Goal: Check status: Check status

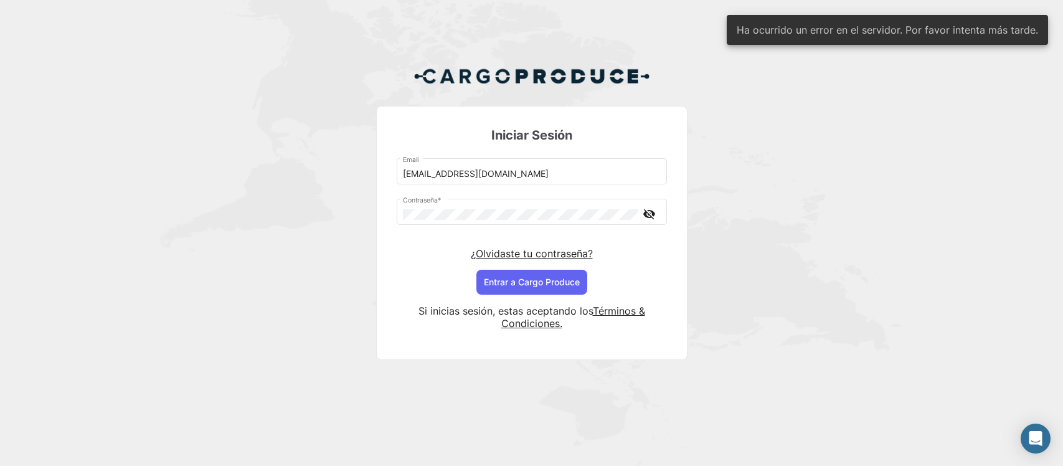
click at [483, 283] on button "Entrar a Cargo Produce" at bounding box center [531, 282] width 111 height 25
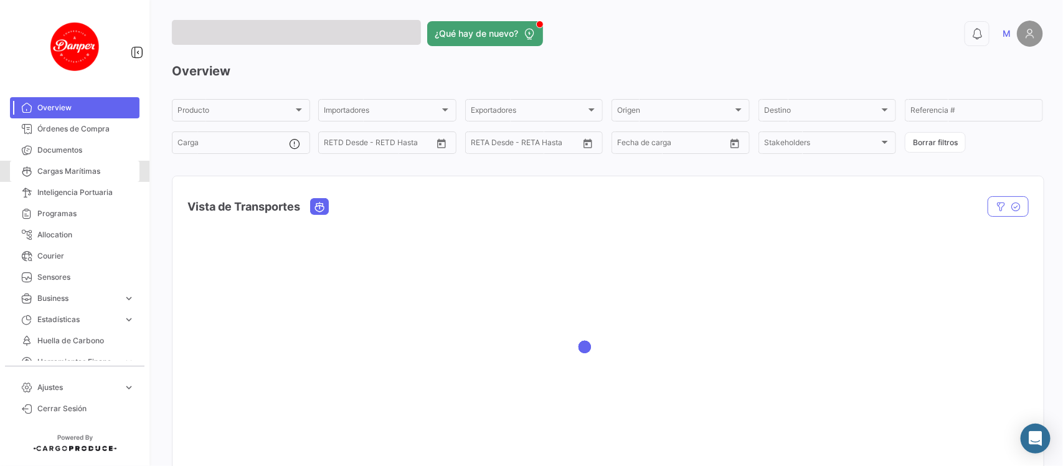
click at [90, 106] on mat-nav-list "Overview Órdenes de Compra Documentos Cargas Marítimas Inteligencia Portuaria P…" at bounding box center [74, 226] width 149 height 268
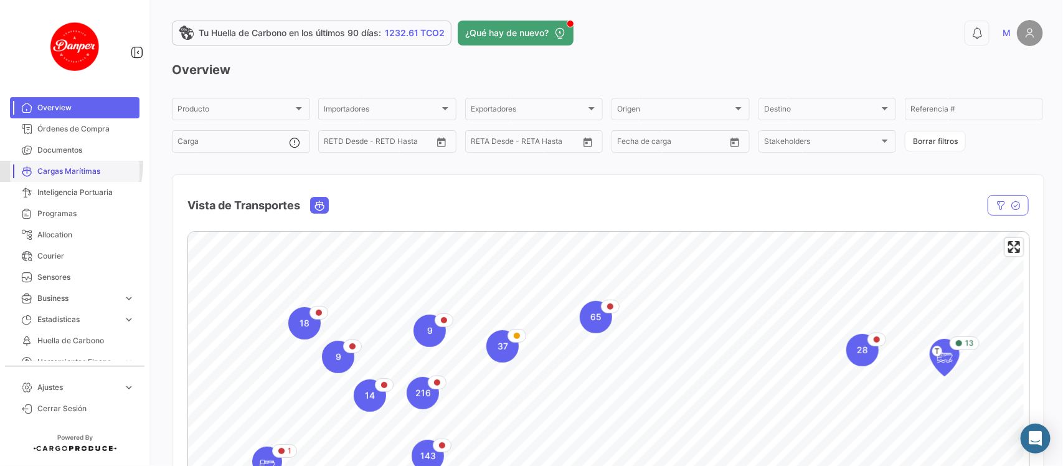
click at [40, 163] on link "Cargas Marítimas" at bounding box center [75, 171] width 130 height 21
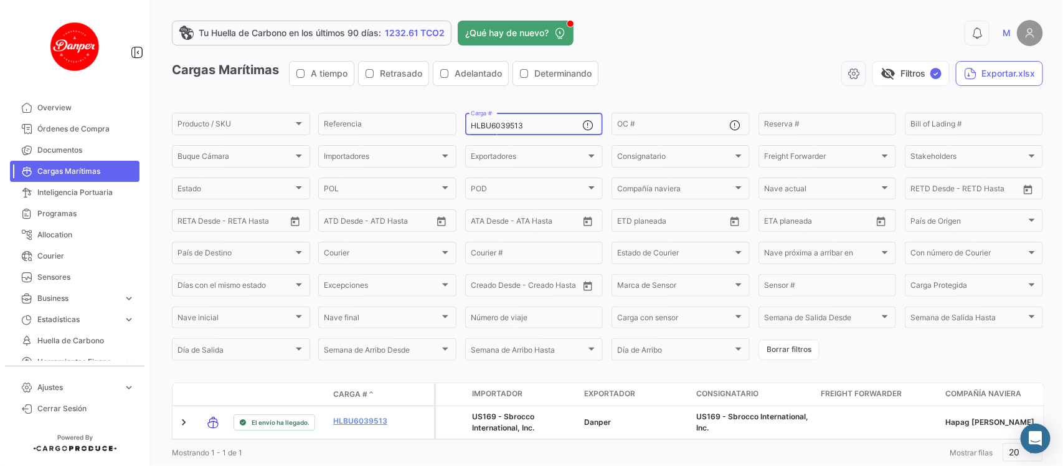
drag, startPoint x: 557, startPoint y: 129, endPoint x: 338, endPoint y: 103, distance: 220.7
click at [338, 103] on app-list-header "Cargas Marítimas A tiempo Retrasado Adelantado Determinando visibility_off Filt…" at bounding box center [607, 211] width 871 height 301
paste input "FBIU5670240"
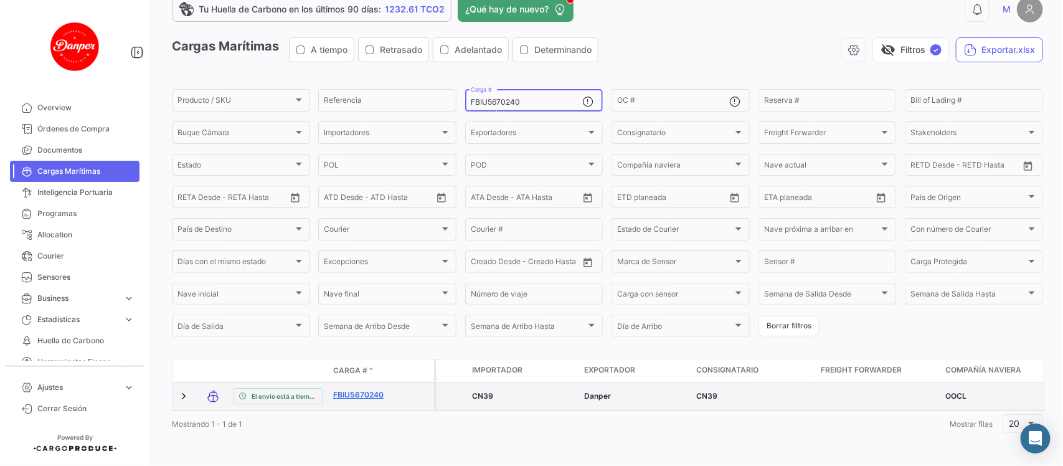
type input "FBIU5670240"
click at [356, 389] on link "FBIU5670240" at bounding box center [365, 394] width 65 height 11
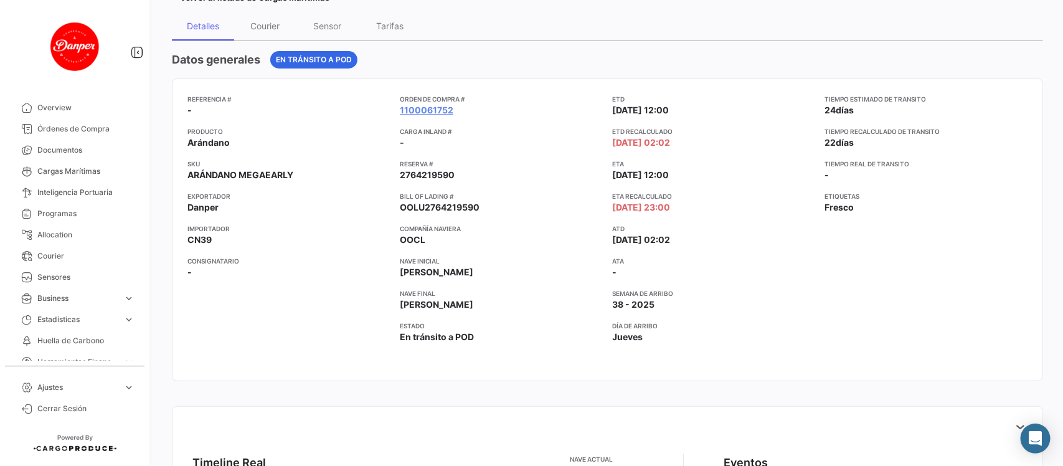
scroll to position [95, 0]
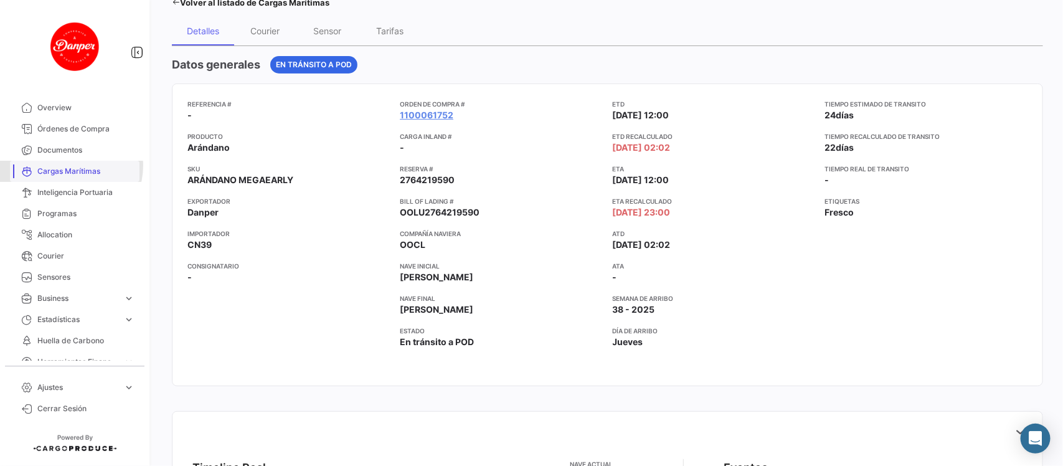
click at [69, 166] on span "Cargas Marítimas" at bounding box center [85, 171] width 97 height 11
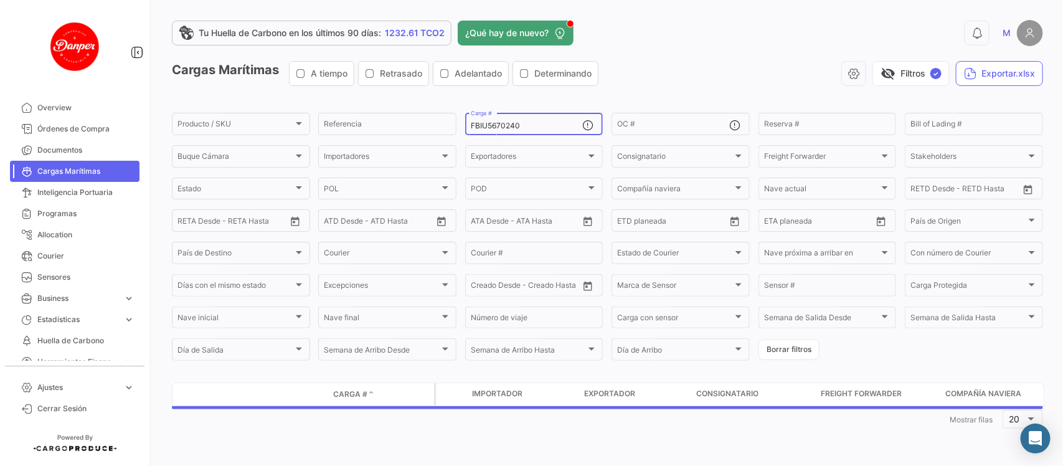
drag, startPoint x: 531, startPoint y: 125, endPoint x: 63, endPoint y: 82, distance: 469.7
click at [63, 82] on mat-sidenav-container "Overview Órdenes de Compra Documentos Cargas Marítimas Inteligencia Portuaria P…" at bounding box center [531, 233] width 1063 height 466
paste input "SEKU930968"
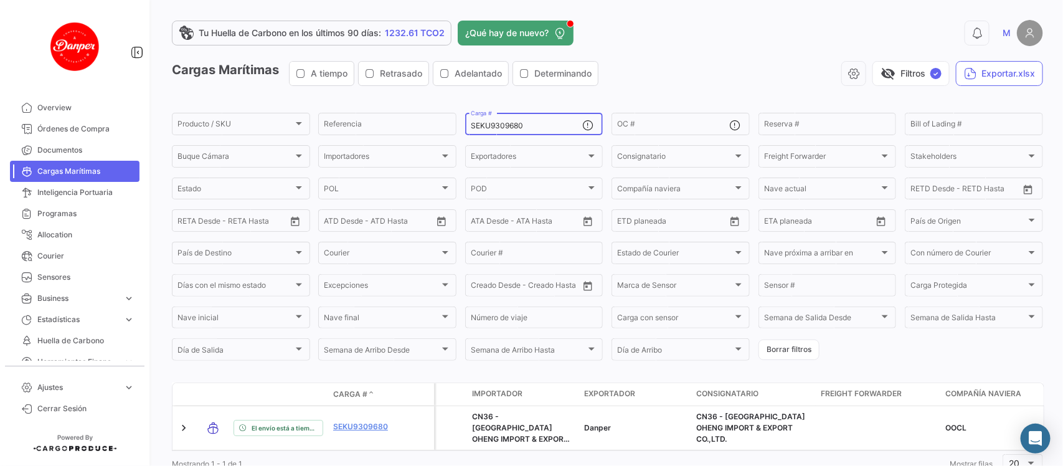
scroll to position [40, 0]
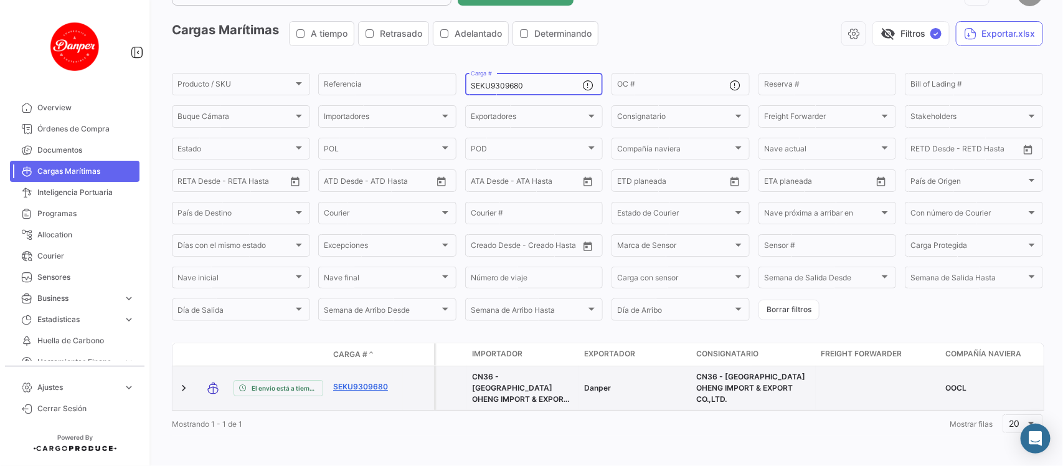
type input "SEKU9309680"
click at [366, 381] on link "SEKU9309680" at bounding box center [365, 386] width 65 height 11
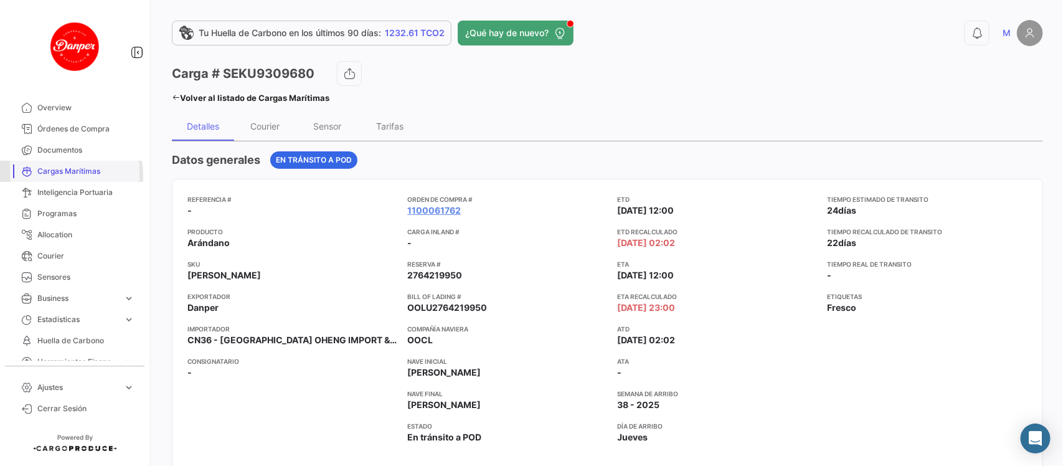
click at [57, 176] on span "Cargas Marítimas" at bounding box center [85, 171] width 97 height 11
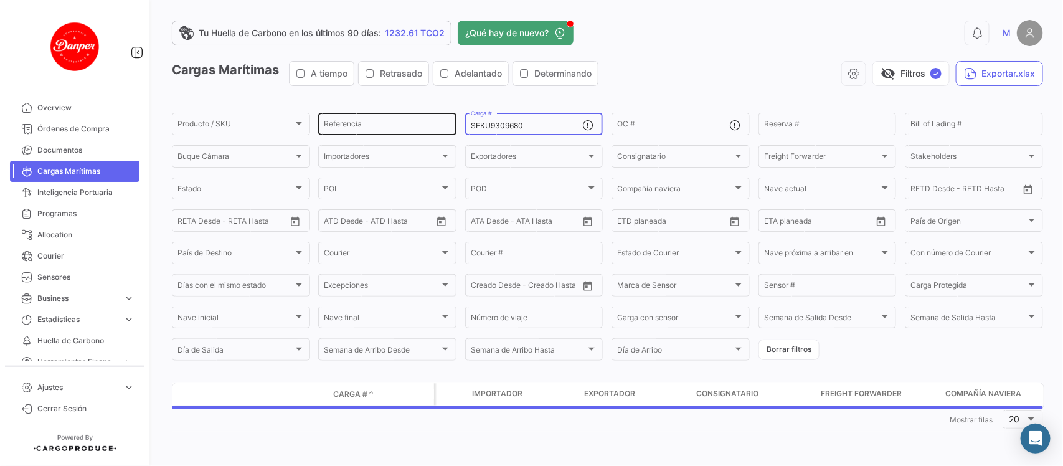
drag, startPoint x: 537, startPoint y: 126, endPoint x: 404, endPoint y: 111, distance: 134.2
click at [0, 0] on div "Producto / SKU Producto / SKU Referencia SEKU9309680 Carga # OC # Reserva # Bil…" at bounding box center [0, 0] width 0 height 0
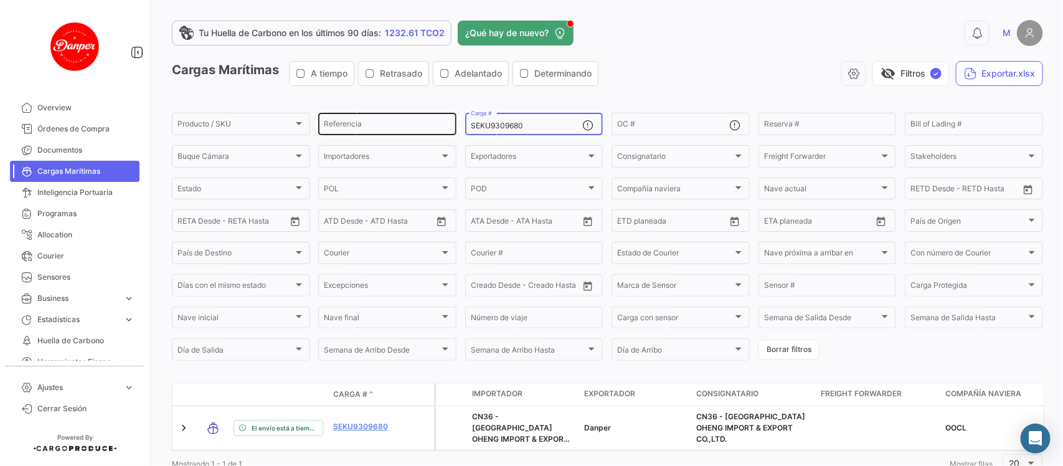
paste input "GCXU8016583"
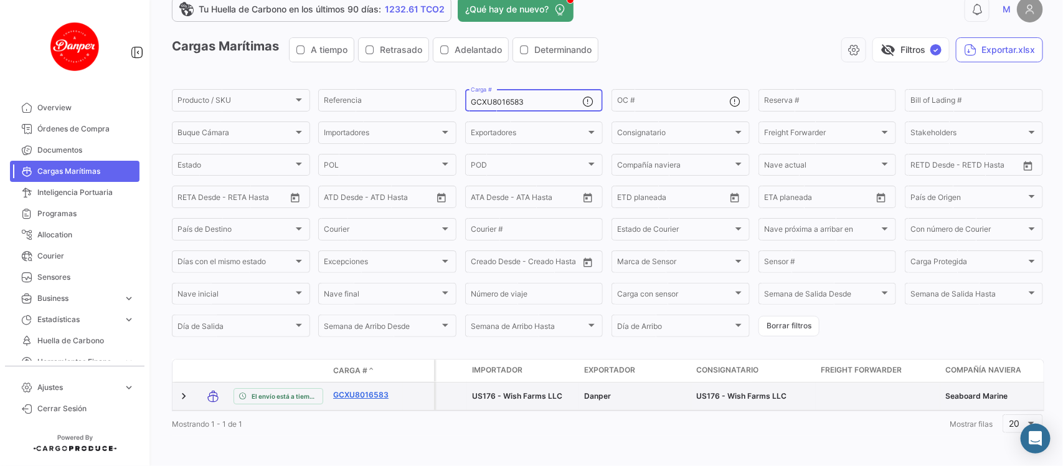
scroll to position [35, 0]
type input "GCXU8016583"
click at [371, 389] on link "GCXU8016583" at bounding box center [365, 394] width 65 height 11
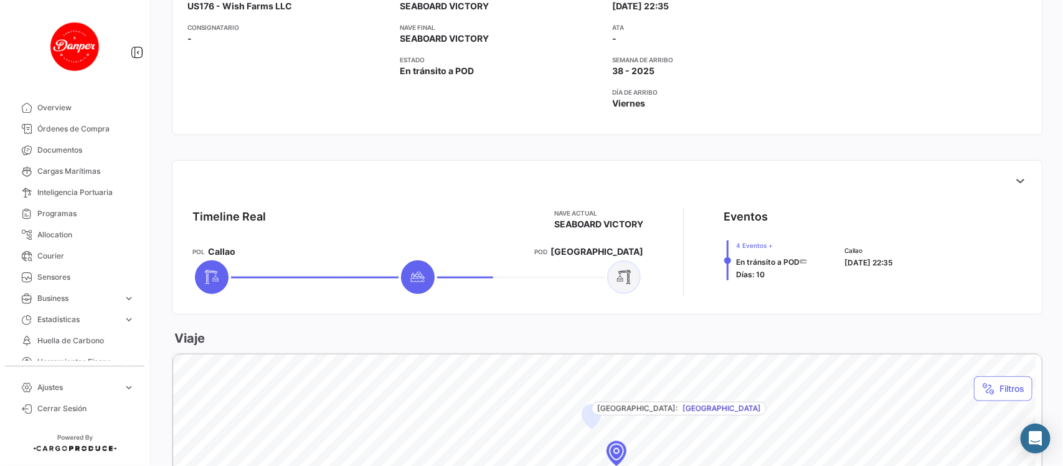
scroll to position [335, 0]
click at [70, 169] on span "Cargas Marítimas" at bounding box center [85, 171] width 97 height 11
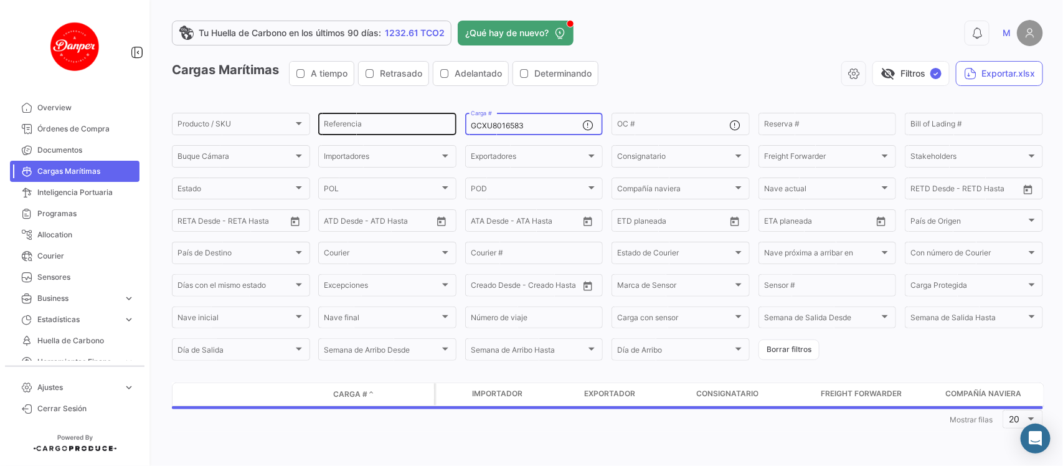
drag, startPoint x: 546, startPoint y: 123, endPoint x: 361, endPoint y: 125, distance: 185.0
click at [0, 0] on div "Producto / SKU Producto / SKU Referencia GCXU8016583 Carga # OC # Reserva # Bil…" at bounding box center [0, 0] width 0 height 0
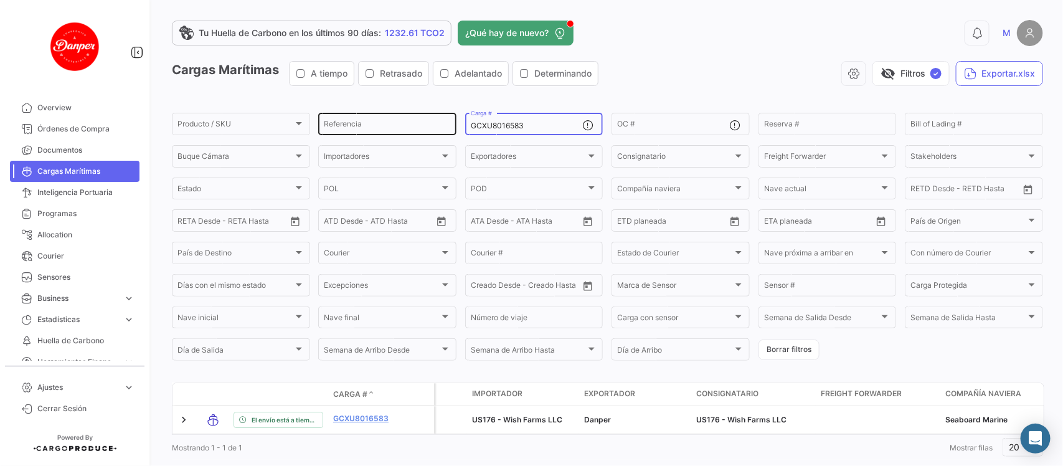
paste input "24927"
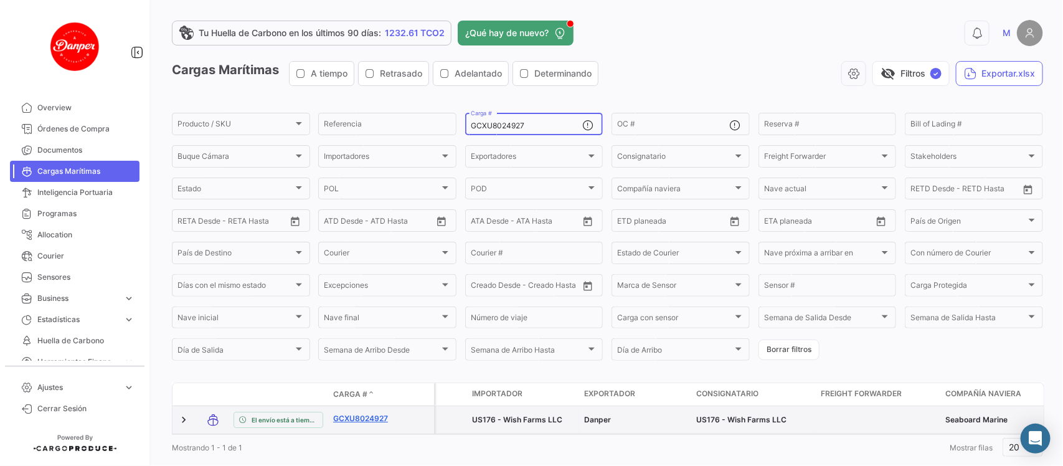
type input "GCXU8024927"
click at [363, 420] on link "GCXU8024927" at bounding box center [365, 418] width 65 height 11
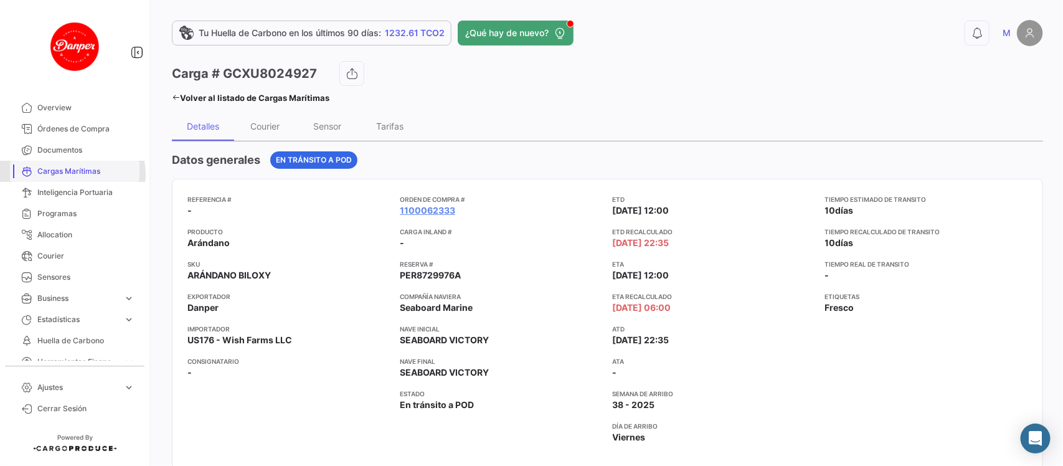
click at [72, 174] on span "Cargas Marítimas" at bounding box center [85, 171] width 97 height 11
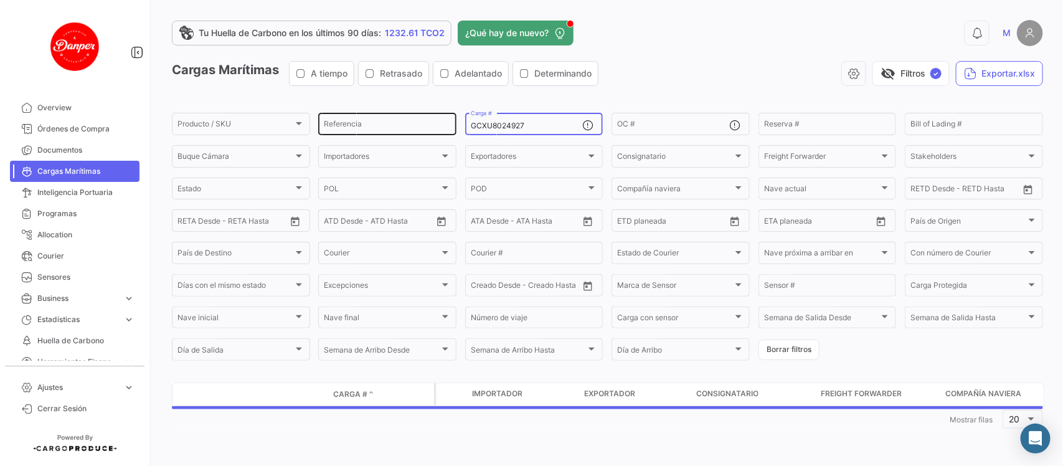
drag, startPoint x: 542, startPoint y: 126, endPoint x: 359, endPoint y: 123, distance: 183.7
click at [0, 0] on div "Producto / SKU Producto / SKU Referencia GCXU8024927 Carga # OC # Reserva # Bil…" at bounding box center [0, 0] width 0 height 0
paste input "TTNU8070954"
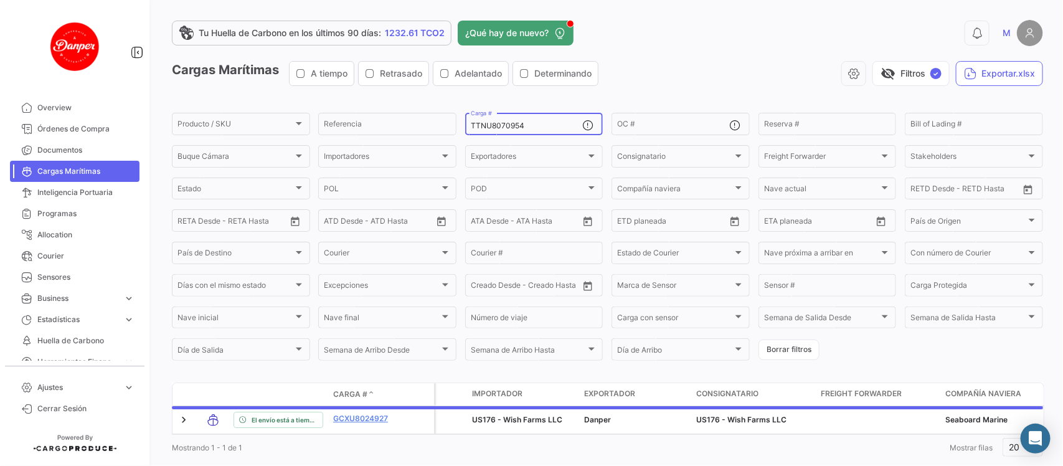
scroll to position [35, 0]
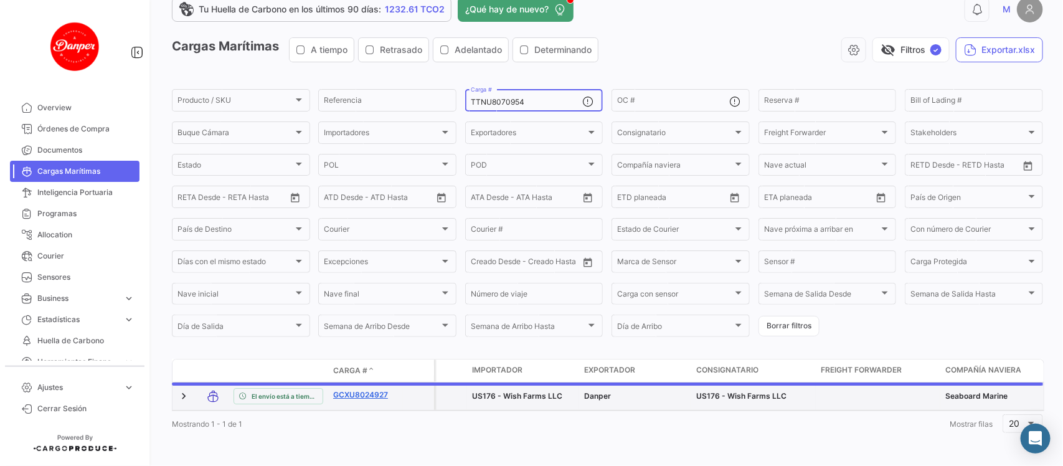
type input "TTNU8070954"
click at [369, 389] on link "GCXU8024927" at bounding box center [365, 394] width 65 height 11
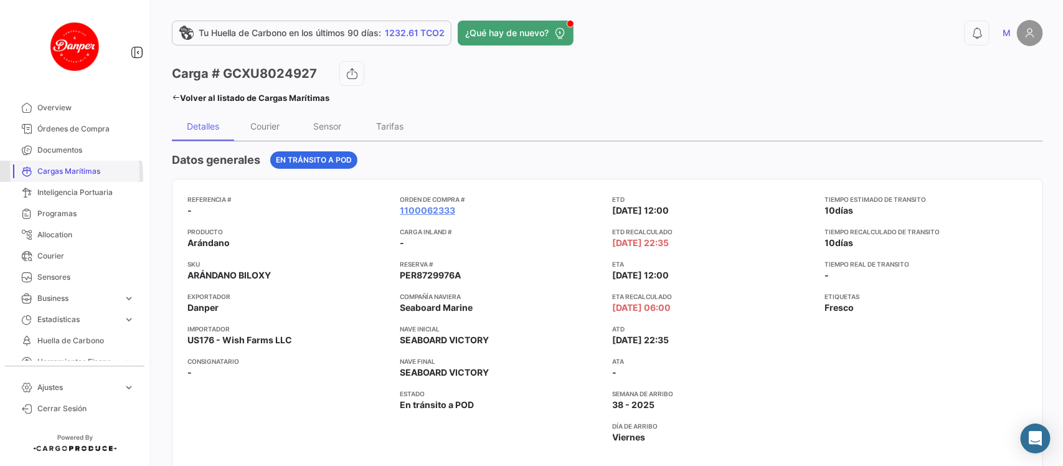
click at [64, 176] on span "Cargas Marítimas" at bounding box center [85, 171] width 97 height 11
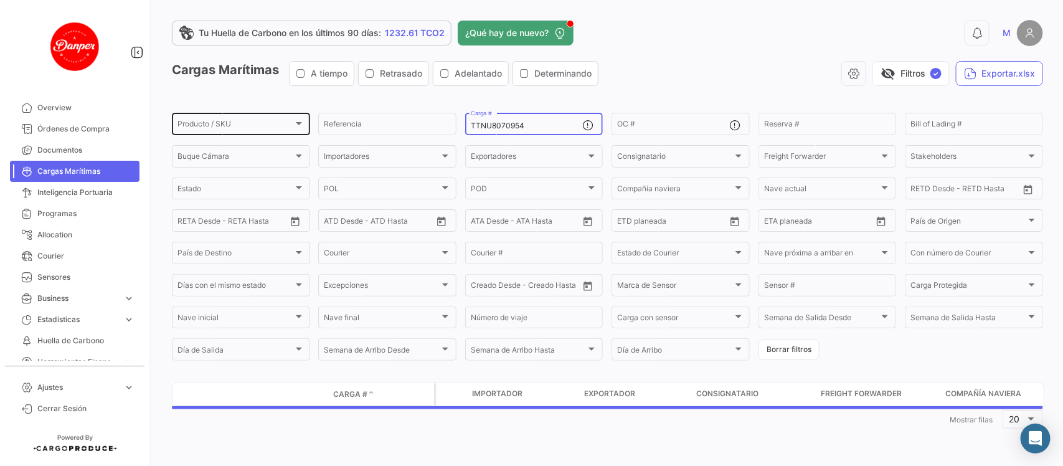
drag, startPoint x: 543, startPoint y: 123, endPoint x: 305, endPoint y: 125, distance: 237.9
click at [0, 0] on div "Producto / SKU Producto / SKU Referencia TTNU8070954 Carga # OC # Reserva # Bil…" at bounding box center [0, 0] width 0 height 0
paste input "CXRU146328"
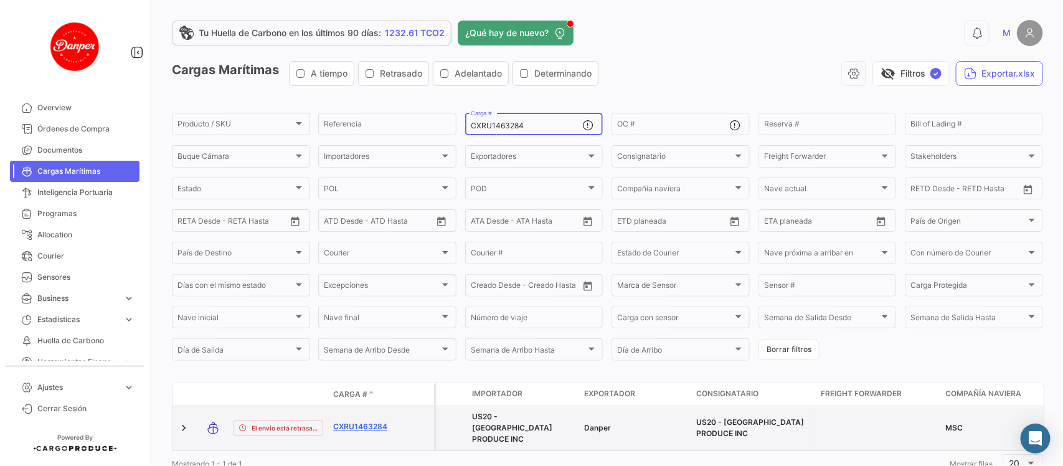
type input "CXRU1463284"
click at [359, 422] on link "CXRU1463284" at bounding box center [365, 426] width 65 height 11
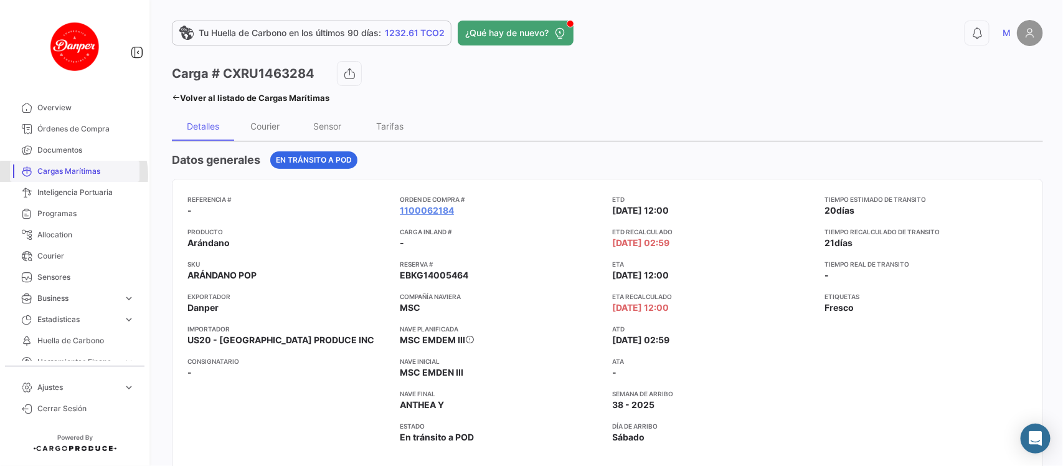
click at [73, 175] on span "Cargas Marítimas" at bounding box center [85, 171] width 97 height 11
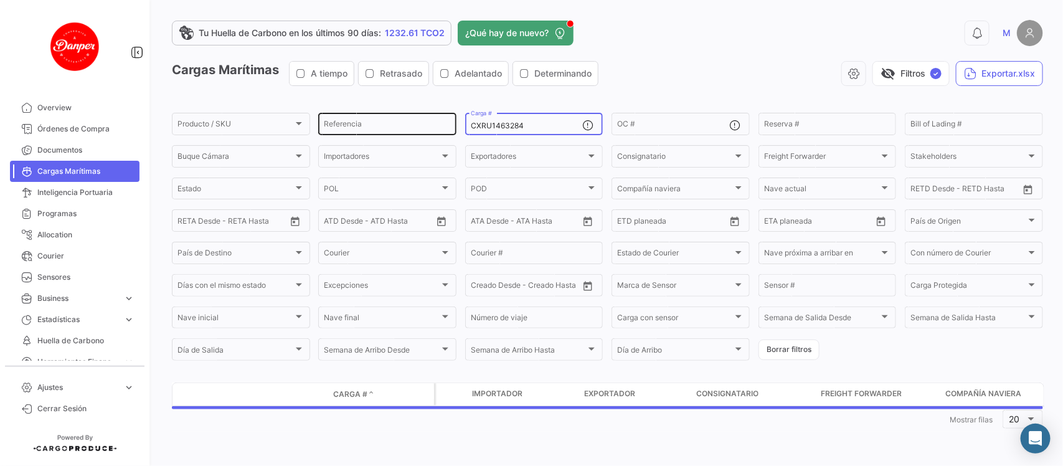
drag, startPoint x: 528, startPoint y: 123, endPoint x: 392, endPoint y: 125, distance: 135.8
click at [0, 0] on div "Producto / SKU Producto / SKU Referencia CXRU1463284 Carga # OC # Reserva # Bil…" at bounding box center [0, 0] width 0 height 0
paste input "GCXU8021300"
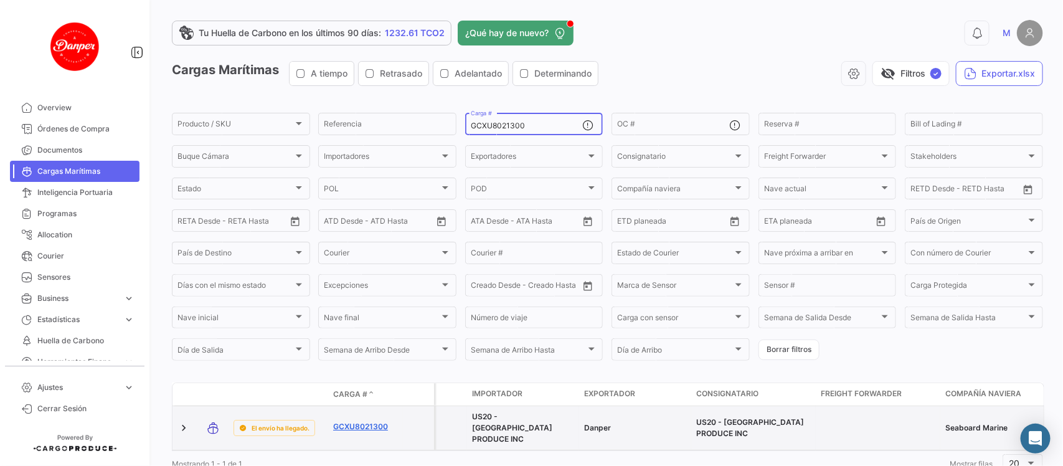
type input "GCXU8021300"
click at [352, 424] on link "GCXU8021300" at bounding box center [365, 426] width 65 height 11
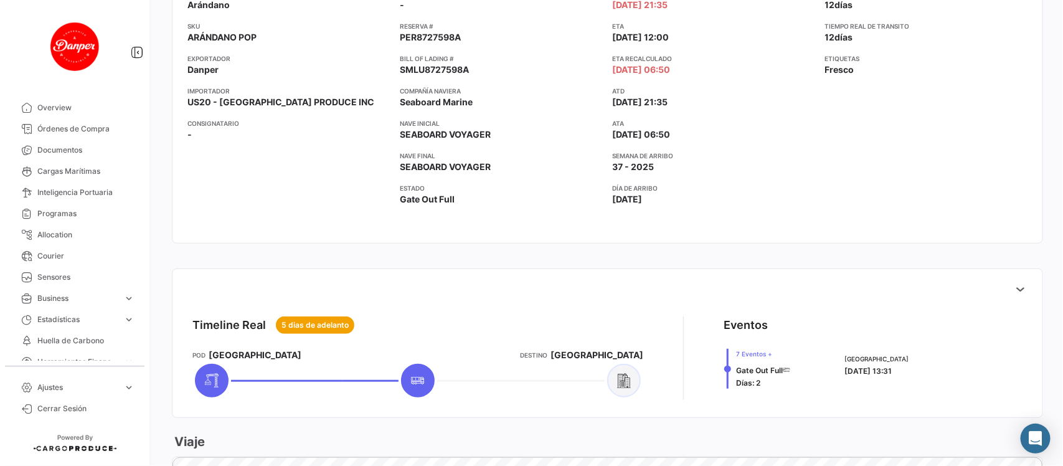
scroll to position [240, 0]
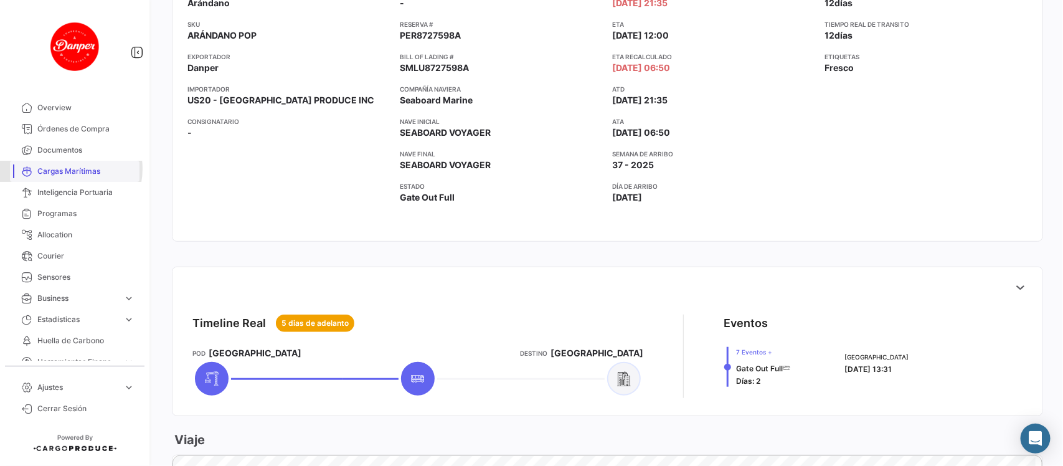
click at [67, 169] on span "Cargas Marítimas" at bounding box center [85, 171] width 97 height 11
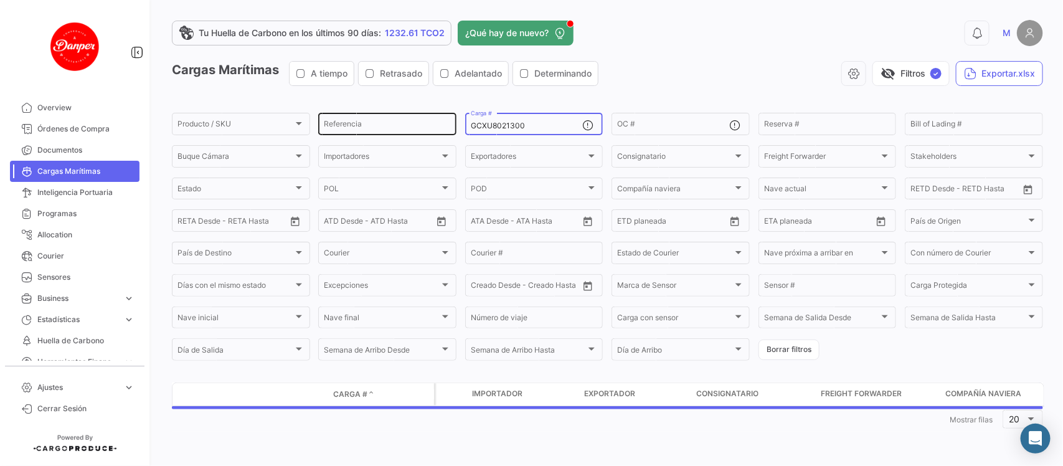
drag, startPoint x: 536, startPoint y: 123, endPoint x: 331, endPoint y: 126, distance: 204.9
click at [0, 0] on div "Producto / SKU Producto / SKU Referencia GCXU8021300 Carga # OC # Reserva # Bil…" at bounding box center [0, 0] width 0 height 0
paste input "IKSU2508493"
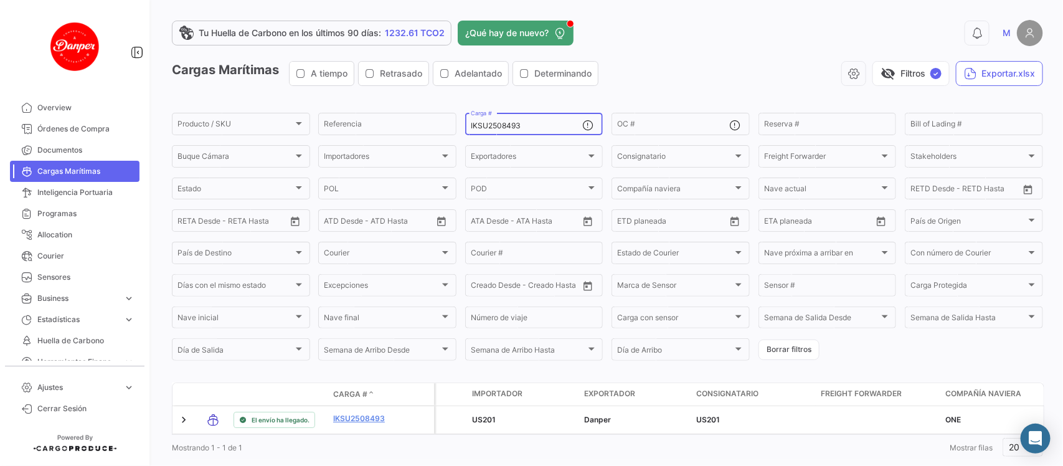
scroll to position [40, 0]
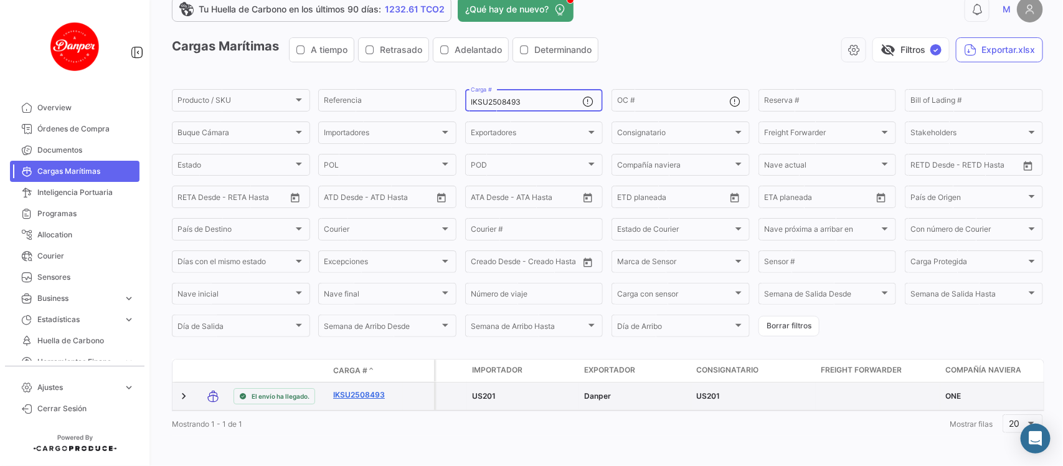
type input "IKSU2508493"
click at [347, 389] on link "IKSU2508493" at bounding box center [365, 394] width 65 height 11
